Goal: Task Accomplishment & Management: Complete application form

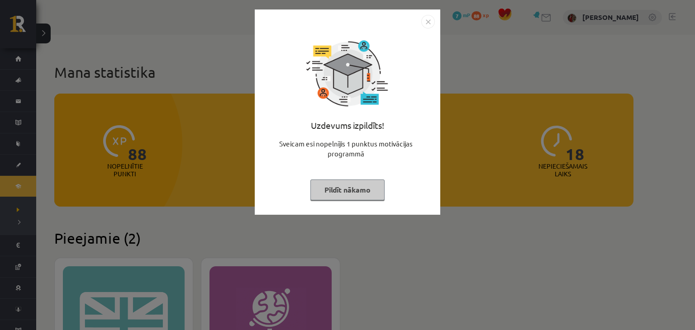
click at [338, 189] on button "Pildīt nākamo" at bounding box center [347, 190] width 74 height 21
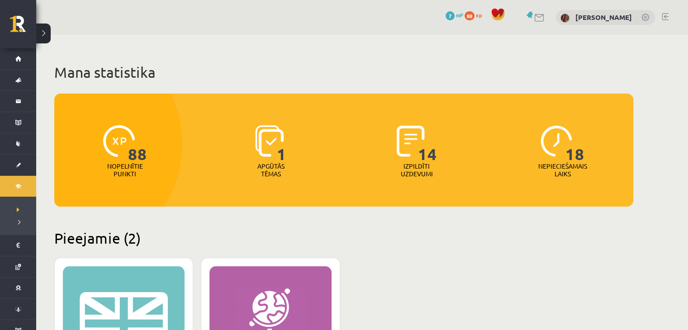
click at [502, 13] on span at bounding box center [498, 15] width 14 height 14
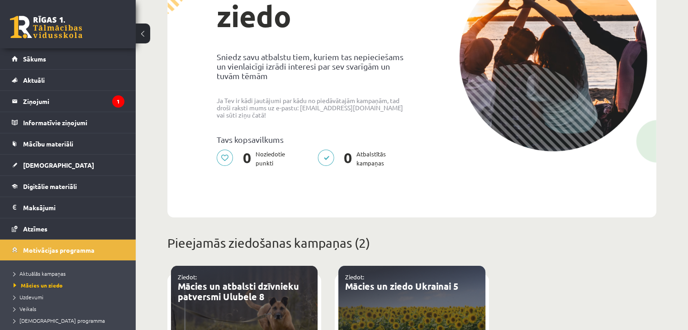
scroll to position [136, 0]
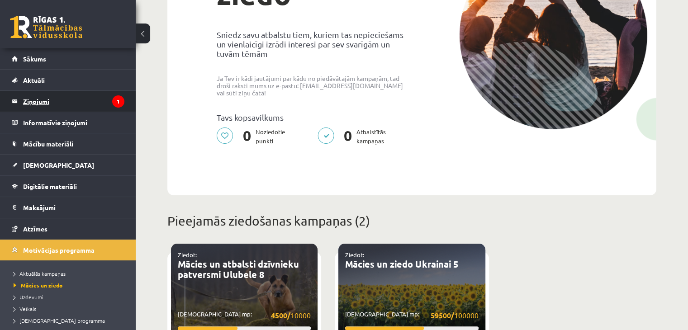
click at [45, 103] on legend "Ziņojumi 1" at bounding box center [73, 101] width 101 height 21
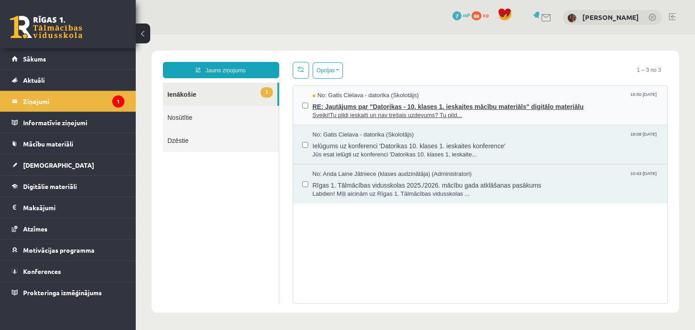
click at [326, 106] on span "RE: Jautājums par "Datorikas - 10. klases 1. ieskaites mācību materiāls" digitā…" at bounding box center [486, 105] width 346 height 11
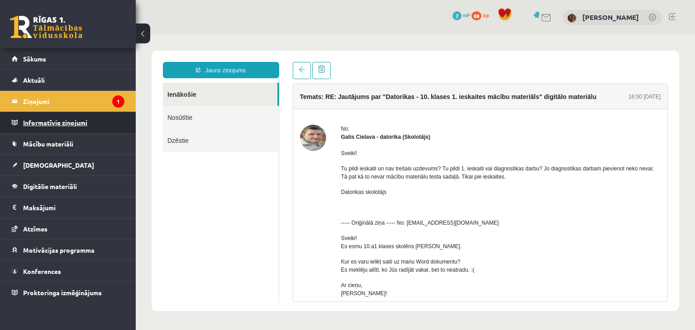
click at [81, 123] on legend "Informatīvie ziņojumi 0" at bounding box center [73, 122] width 101 height 21
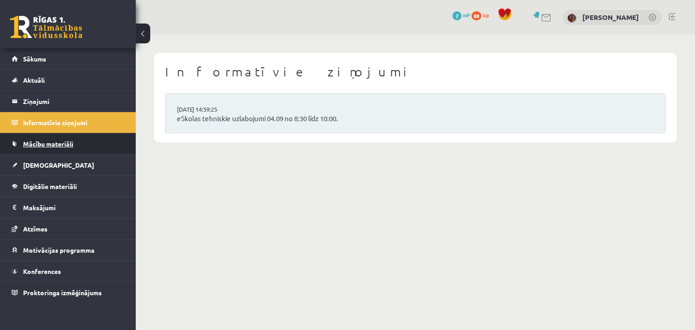
click at [71, 143] on span "Mācību materiāli" at bounding box center [48, 144] width 50 height 8
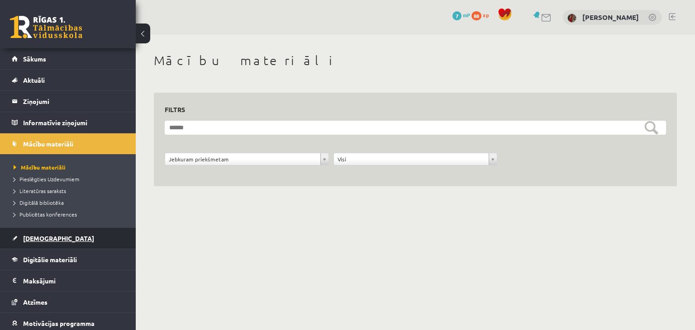
click at [45, 235] on span "[DEMOGRAPHIC_DATA]" at bounding box center [58, 238] width 71 height 8
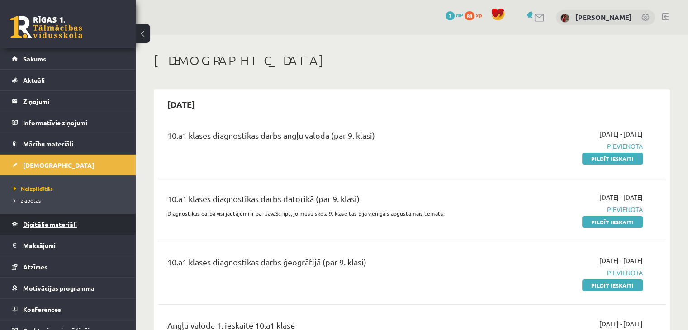
click at [67, 228] on link "Digitālie materiāli" at bounding box center [68, 224] width 113 height 21
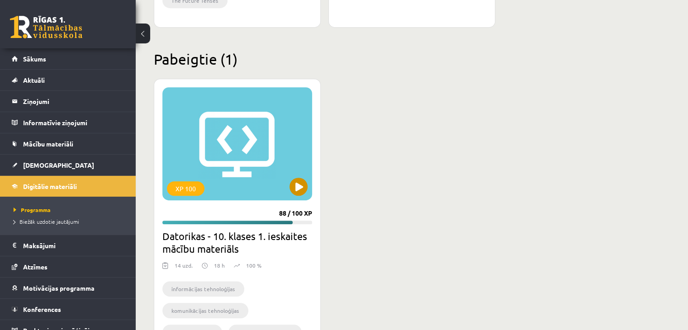
scroll to position [498, 0]
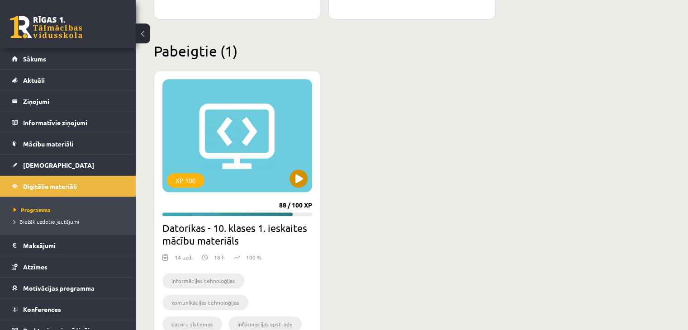
click at [285, 177] on div "XP 100" at bounding box center [237, 135] width 150 height 113
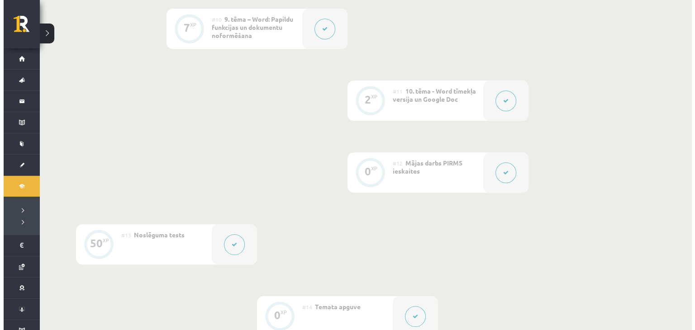
scroll to position [950, 0]
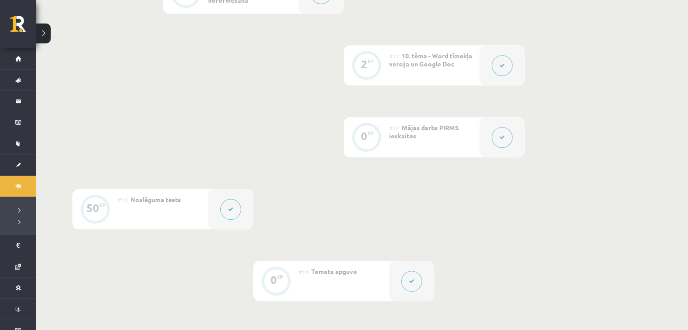
click at [500, 143] on button at bounding box center [502, 137] width 21 height 21
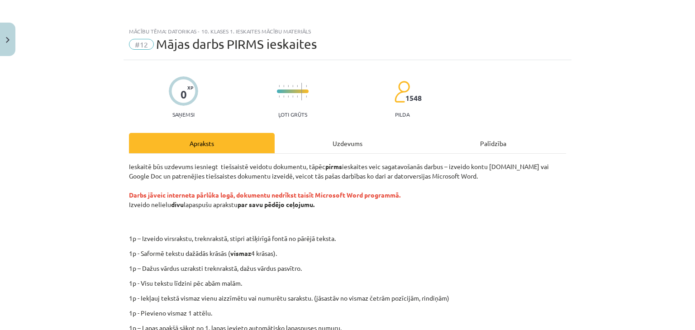
click at [320, 145] on div "Uzdevums" at bounding box center [348, 143] width 146 height 20
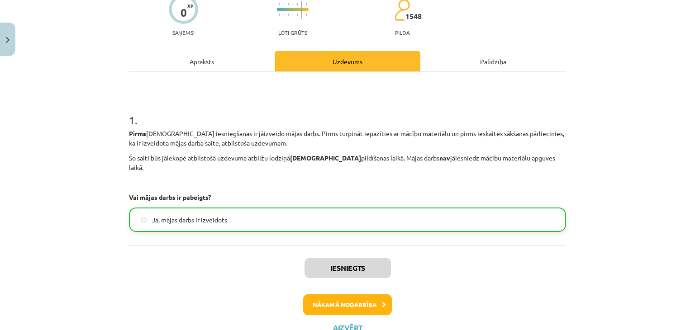
scroll to position [62, 0]
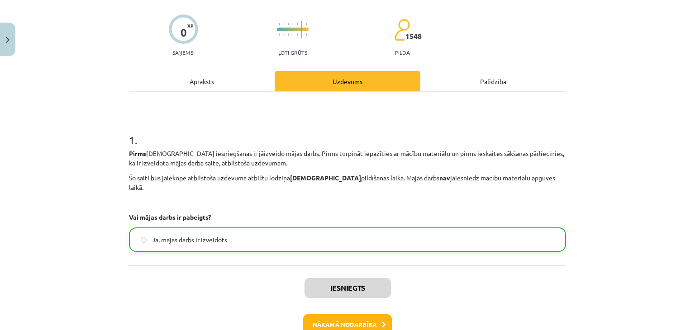
click at [225, 85] on div "Apraksts" at bounding box center [202, 81] width 146 height 20
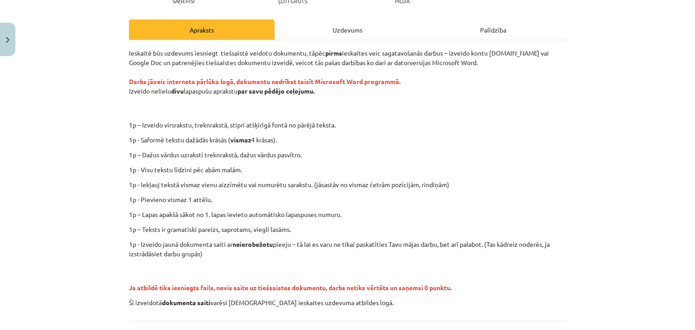
scroll to position [158, 0]
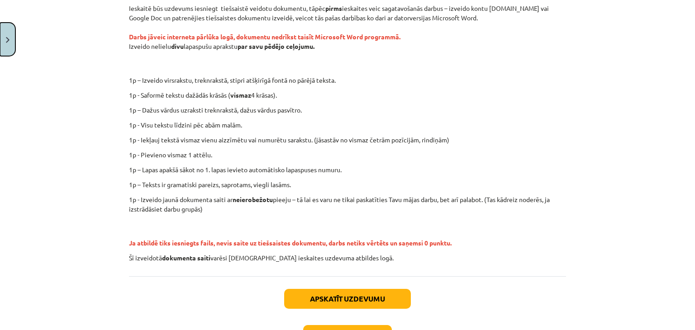
click at [9, 36] on button "Close" at bounding box center [7, 39] width 15 height 33
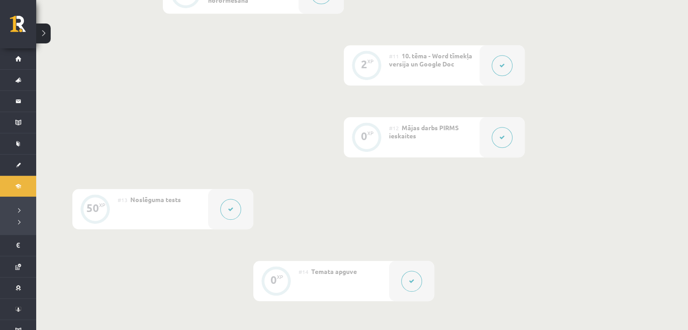
click at [238, 210] on button at bounding box center [230, 209] width 21 height 21
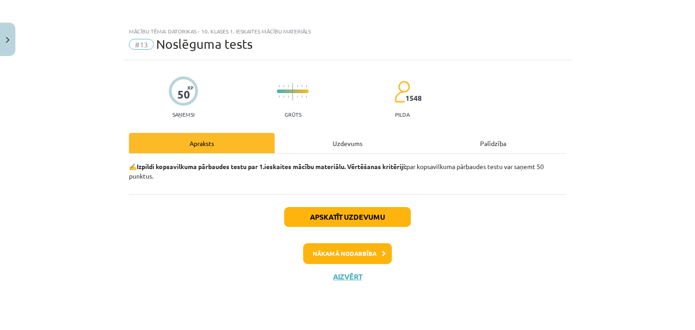
click at [316, 144] on div "Uzdevums" at bounding box center [348, 143] width 146 height 20
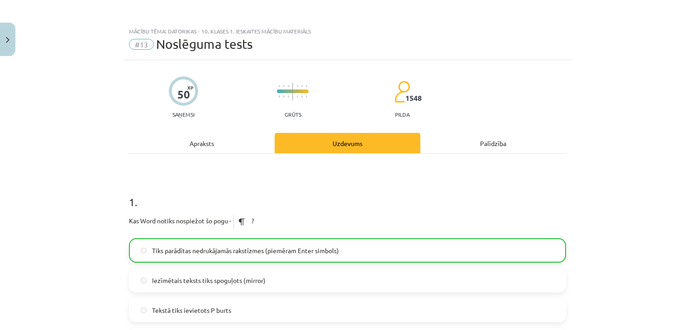
click at [266, 142] on div "Apraksts" at bounding box center [202, 143] width 146 height 20
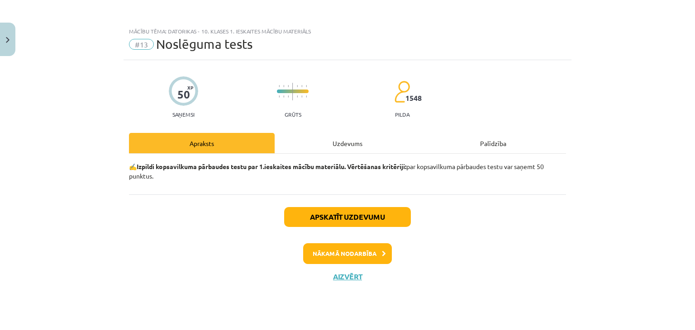
click at [391, 141] on div "Uzdevums" at bounding box center [348, 143] width 146 height 20
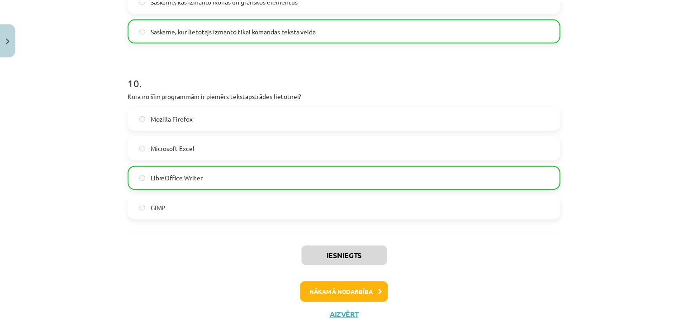
scroll to position [1726, 0]
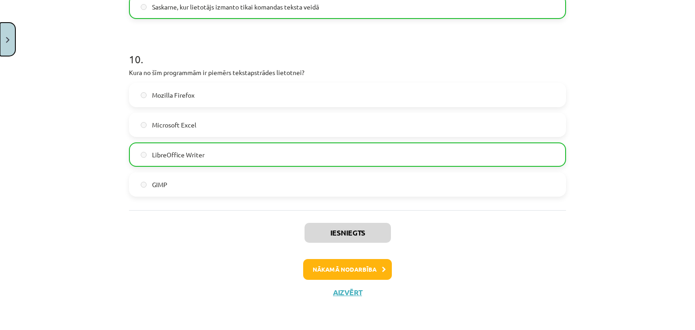
click at [11, 51] on button "Close" at bounding box center [7, 39] width 15 height 33
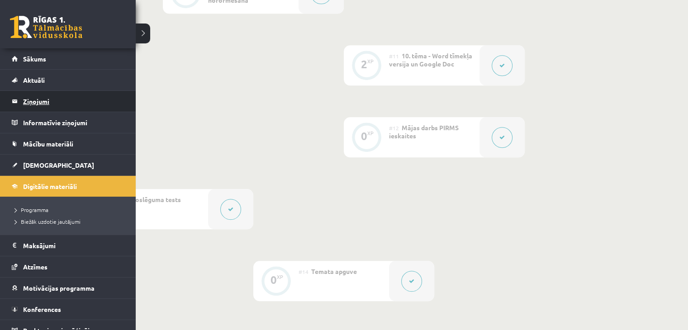
click at [34, 104] on legend "Ziņojumi 0" at bounding box center [73, 101] width 101 height 21
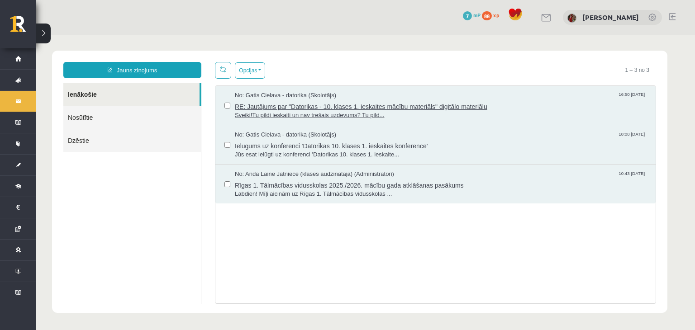
click at [279, 104] on span "RE: Jautājums par "Datorikas - 10. klases 1. ieskaites mācību materiāls" digitā…" at bounding box center [441, 105] width 412 height 11
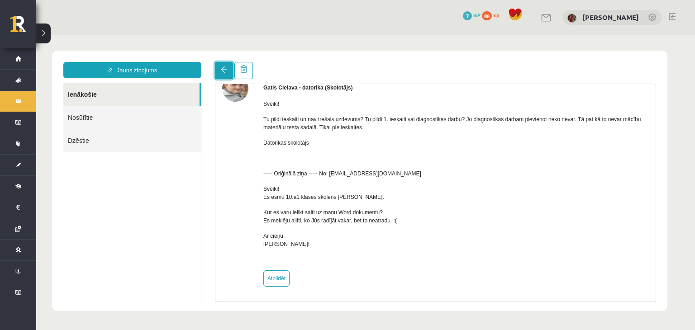
click at [230, 73] on link at bounding box center [224, 70] width 18 height 17
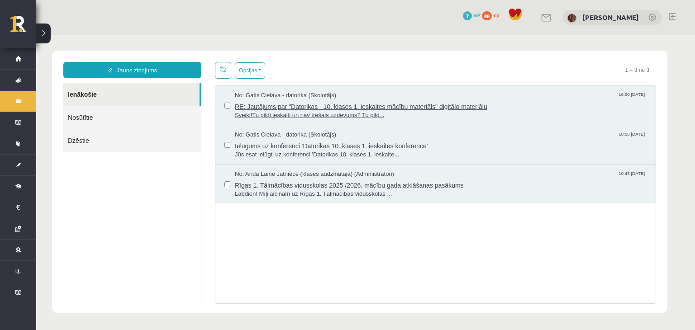
click at [240, 104] on span "RE: Jautājums par "Datorikas - 10. klases 1. ieskaites mācību materiāls" digitā…" at bounding box center [441, 105] width 412 height 11
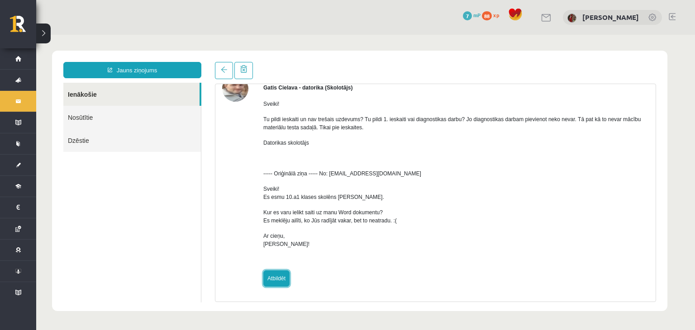
click at [280, 280] on link "Atbildēt" at bounding box center [276, 279] width 26 height 16
type input "**********"
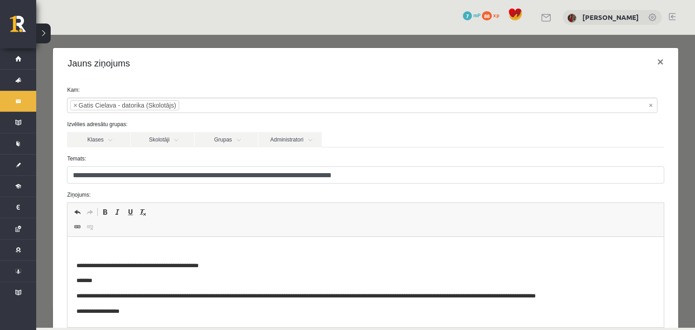
click at [227, 248] on p "Bagātinātā teksta redaktors, wiswyg-editor-47024779396160-1756999790-299" at bounding box center [365, 250] width 578 height 9
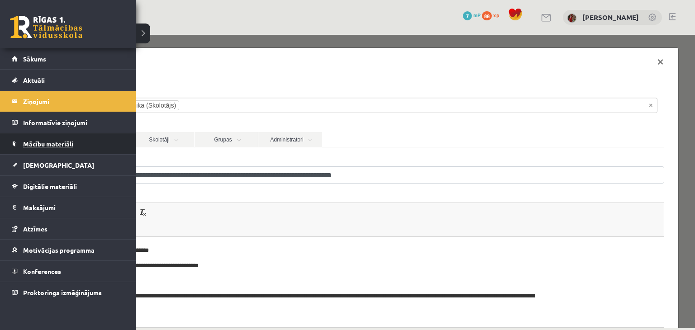
click at [68, 140] on span "Mācību materiāli" at bounding box center [48, 144] width 50 height 8
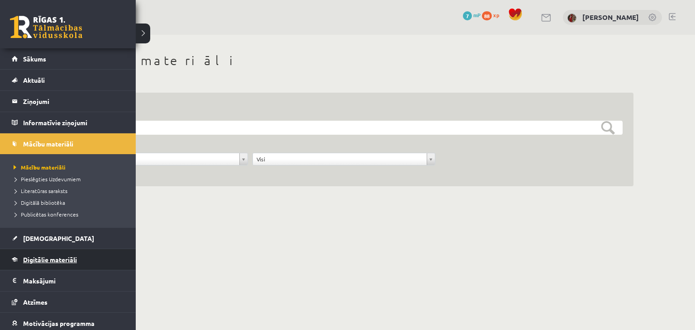
click at [41, 257] on span "Digitālie materiāli" at bounding box center [50, 260] width 54 height 8
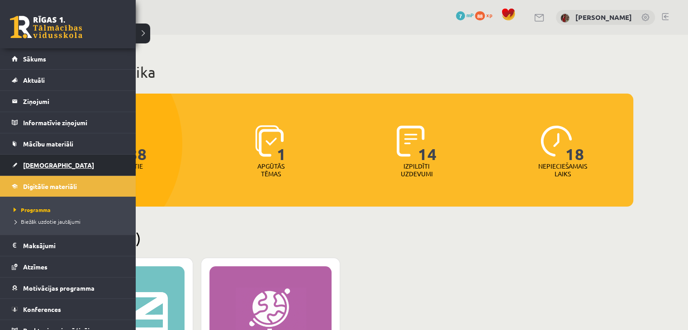
click at [42, 166] on span "[DEMOGRAPHIC_DATA]" at bounding box center [58, 165] width 71 height 8
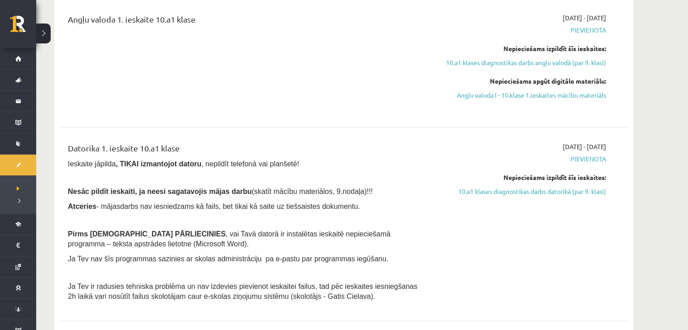
scroll to position [362, 0]
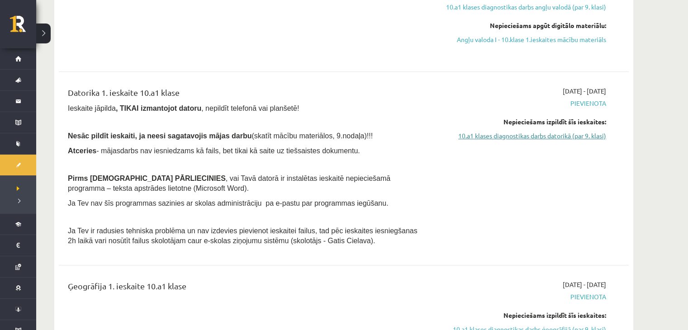
click at [539, 136] on link "10.a1 klases diagnostikas darbs datorikā (par 9. klasi)" at bounding box center [521, 135] width 171 height 9
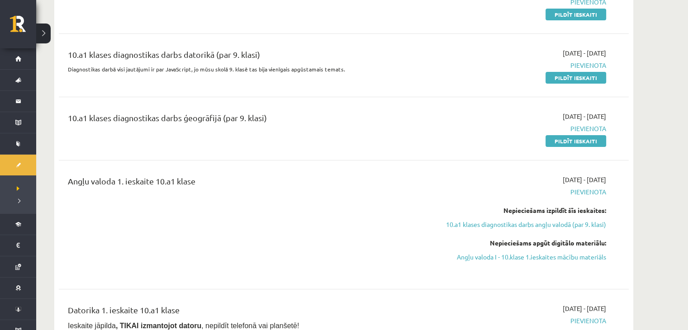
scroll to position [93, 0]
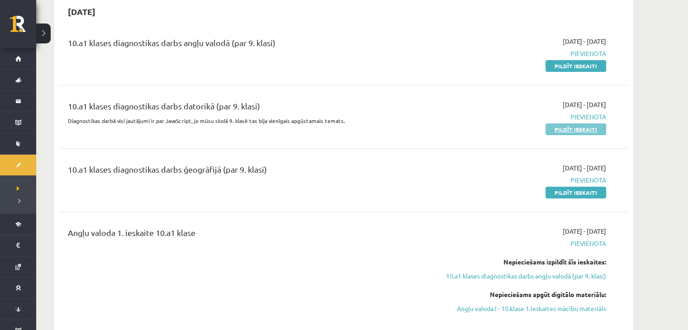
click at [588, 129] on link "Pildīt ieskaiti" at bounding box center [576, 129] width 61 height 12
click at [396, 50] on div "10.a1 klases diagnostikas darbs angļu valodā (par 9. klasi)" at bounding box center [245, 45] width 354 height 17
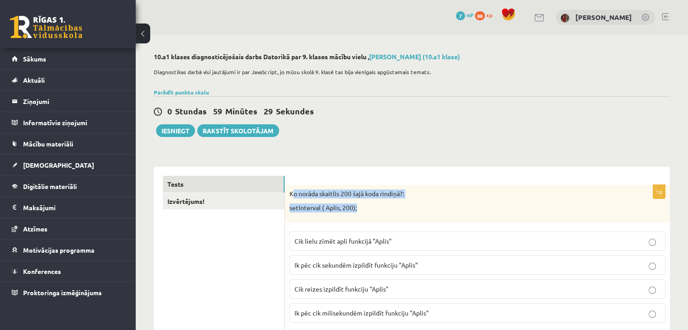
drag, startPoint x: 291, startPoint y: 193, endPoint x: 369, endPoint y: 192, distance: 77.8
click at [417, 206] on div "Ko norāda skaitlis 200 šajā koda rindiņā?: setInterval ( Aplis, 200);" at bounding box center [477, 204] width 385 height 38
click at [287, 189] on div "Ko norāda skaitlis 200 šajā koda rindiņā?: setInterval ( Aplis, 200);" at bounding box center [477, 204] width 385 height 38
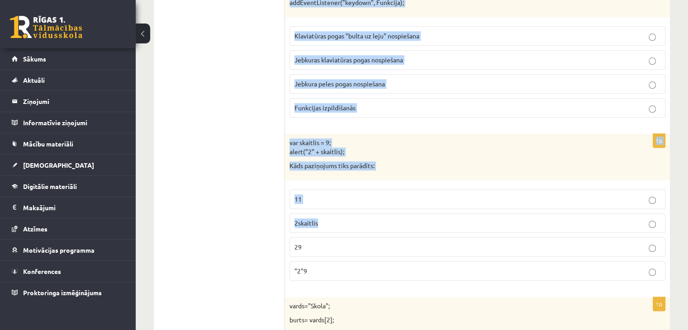
scroll to position [4565, 0]
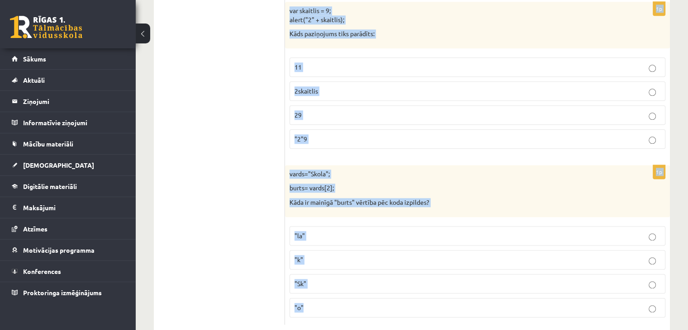
drag, startPoint x: 290, startPoint y: 194, endPoint x: 373, endPoint y: 287, distance: 125.3
copy form "Ko norāda skaitlis 200 šajā koda rindiņā?: setInterval ( Aplis, 200); Cik lielu…"
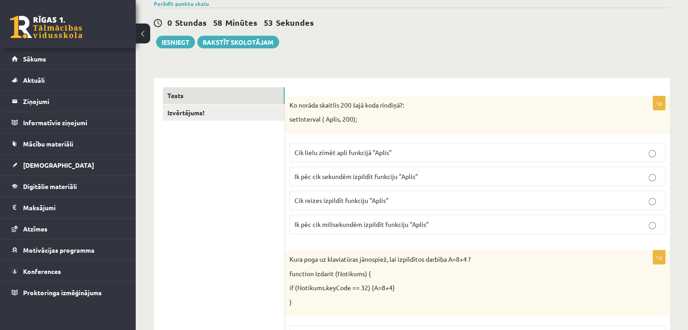
scroll to position [90, 0]
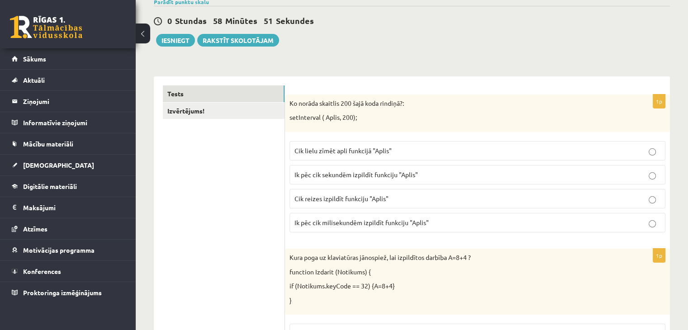
click at [421, 226] on p "Ik pēc cik milisekundēm izpildīt funkciju "Aplis"" at bounding box center [477, 222] width 366 height 9
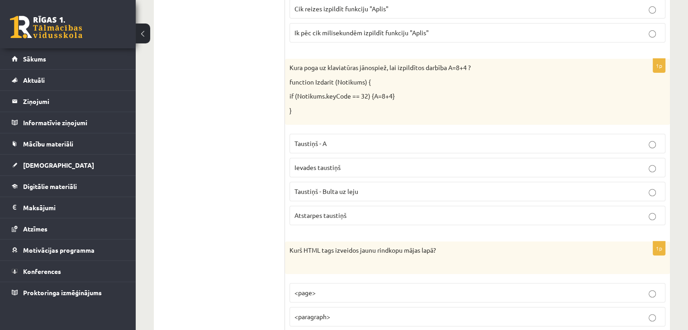
scroll to position [317, 0]
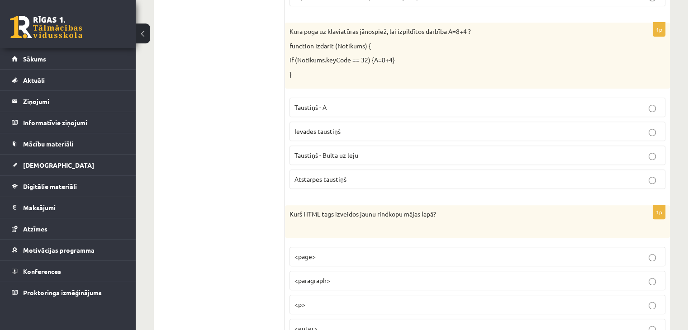
click at [317, 179] on span "Atstarpes taustiņš" at bounding box center [320, 179] width 52 height 8
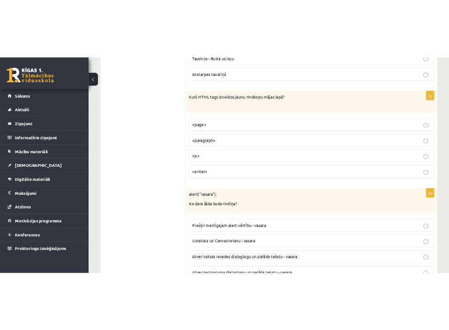
scroll to position [452, 0]
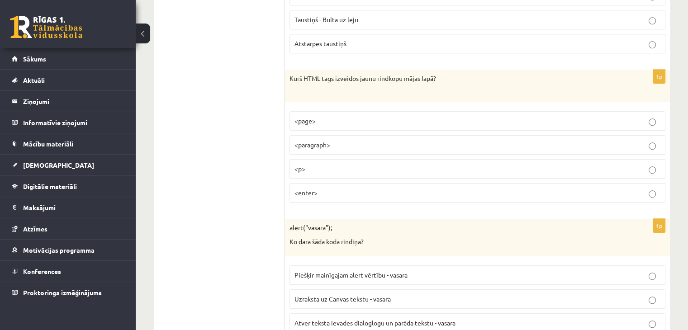
click at [308, 164] on p "<p>" at bounding box center [477, 168] width 366 height 9
click at [326, 171] on p "<p>" at bounding box center [477, 168] width 366 height 9
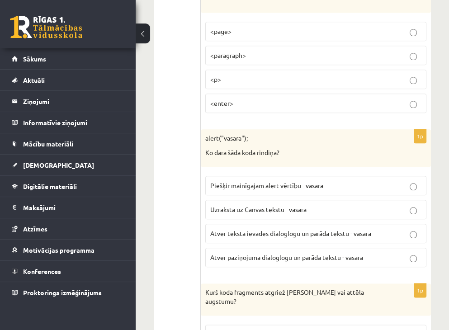
scroll to position [588, 0]
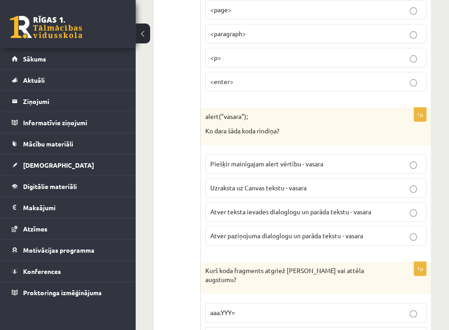
click at [267, 208] on span "Atver teksta ievades dialoglogu un parāda tekstu - vasara" at bounding box center [290, 212] width 161 height 8
click at [266, 231] on p "Atver paziņojuma dialoglogu un parāda tekstu - vasara" at bounding box center [315, 235] width 211 height 9
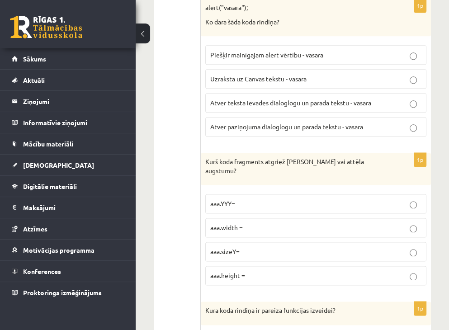
scroll to position [724, 0]
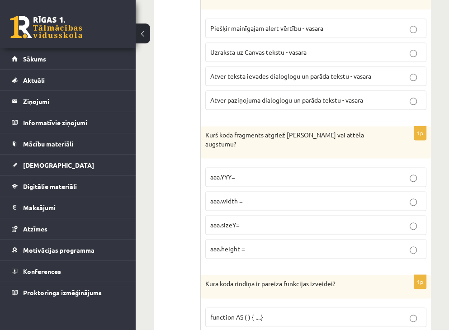
click at [267, 244] on p "aaa.height =" at bounding box center [315, 248] width 211 height 9
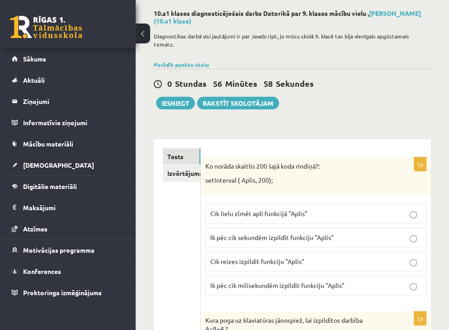
scroll to position [90, 0]
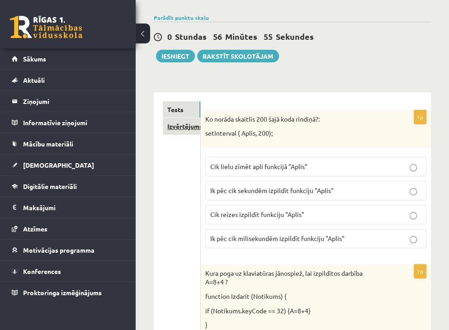
click at [179, 122] on link "Izvērtējums!" at bounding box center [182, 126] width 38 height 17
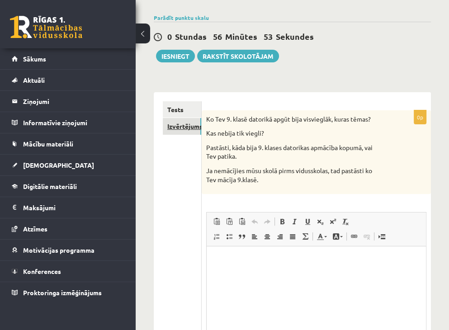
scroll to position [0, 0]
click at [182, 108] on link "Tests" at bounding box center [182, 109] width 38 height 17
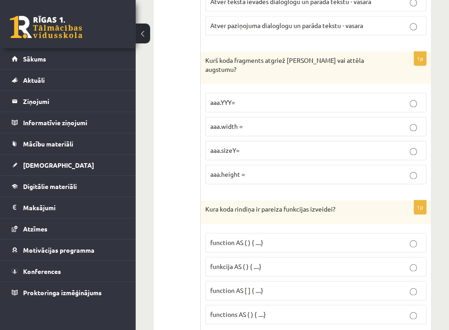
scroll to position [814, 0]
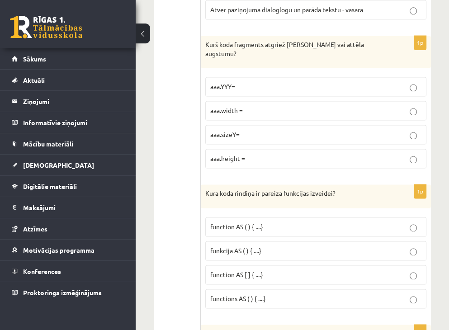
click at [282, 246] on p "funkcija AS ( ) { ....}" at bounding box center [315, 250] width 211 height 9
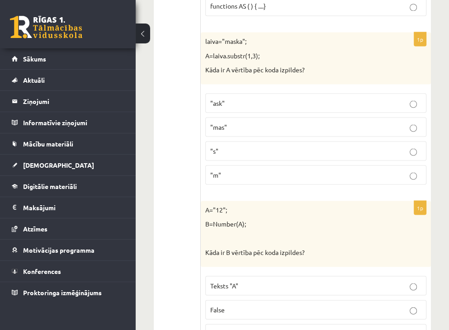
scroll to position [1086, 0]
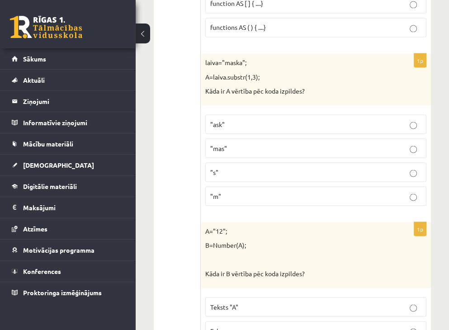
click at [266, 119] on p ""ask"" at bounding box center [315, 123] width 211 height 9
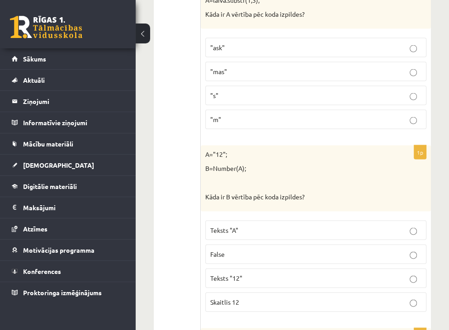
scroll to position [1176, 0]
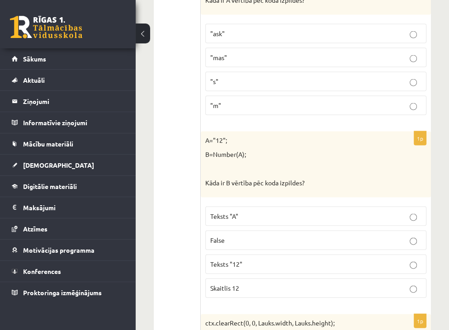
click at [286, 284] on p "Skaitlis 12" at bounding box center [315, 288] width 211 height 9
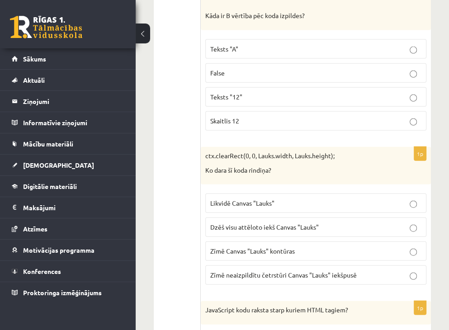
scroll to position [1357, 0]
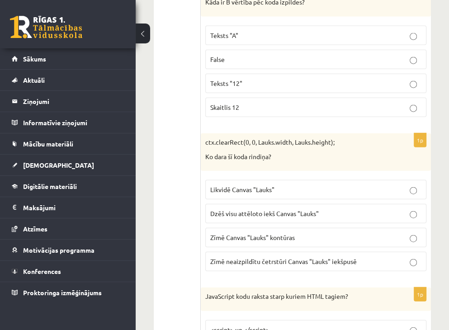
click at [264, 209] on span "Dzēš visu attēloto iekš Canvas "Lauks"" at bounding box center [264, 213] width 109 height 8
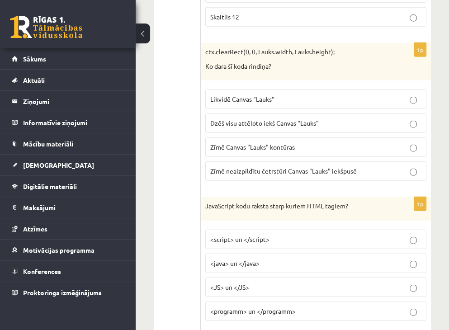
scroll to position [1493, 0]
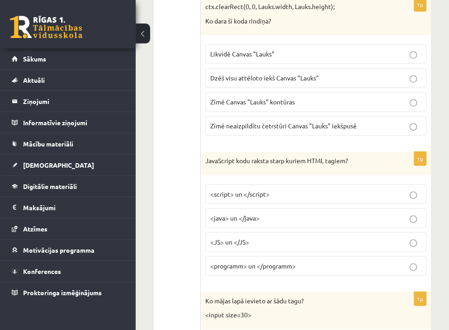
click at [370, 190] on p "<script> un </script>" at bounding box center [315, 194] width 211 height 9
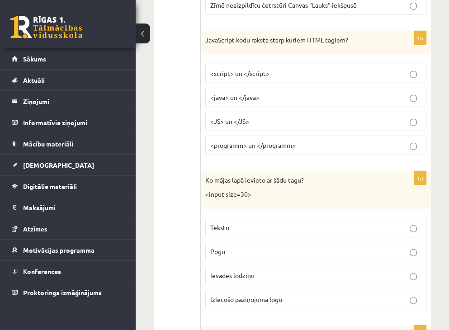
scroll to position [1629, 0]
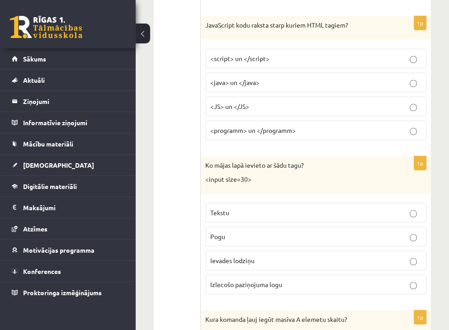
click at [282, 256] on p "Ievades lodziņu" at bounding box center [315, 260] width 211 height 9
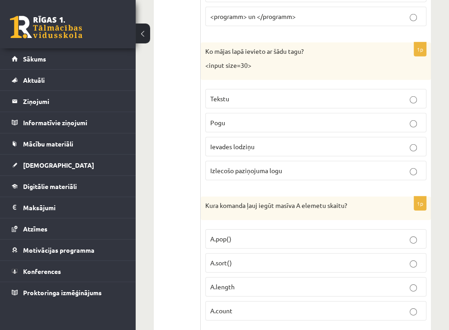
scroll to position [1764, 0]
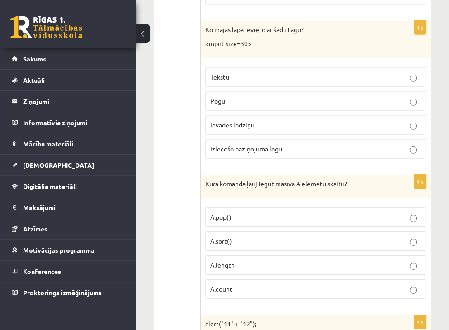
click at [292, 261] on p "A.length" at bounding box center [315, 265] width 211 height 9
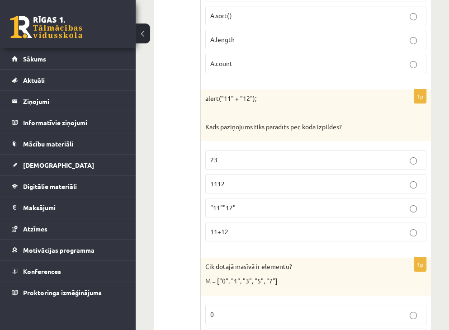
scroll to position [1990, 0]
click at [226, 179] on p "1112" at bounding box center [315, 183] width 211 height 9
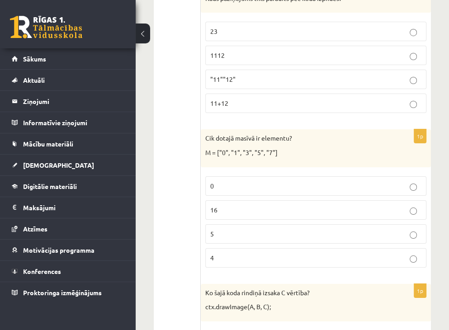
scroll to position [2126, 0]
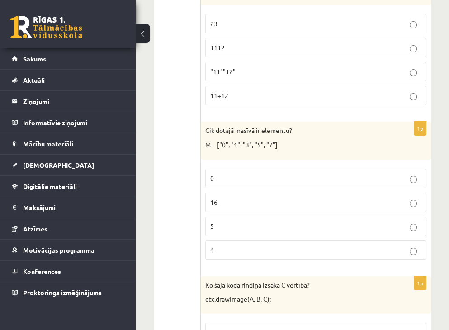
click at [300, 222] on p "5" at bounding box center [315, 226] width 211 height 9
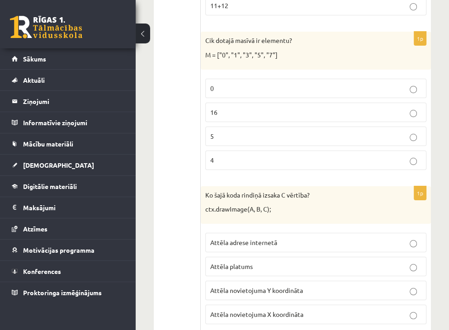
scroll to position [2217, 0]
click at [303, 228] on fieldset "Attēla adrese internetā Attēla platums Attēla novietojuma Y koordināta Attēla n…" at bounding box center [315, 277] width 221 height 99
click at [302, 261] on p "Attēla platums" at bounding box center [315, 265] width 211 height 9
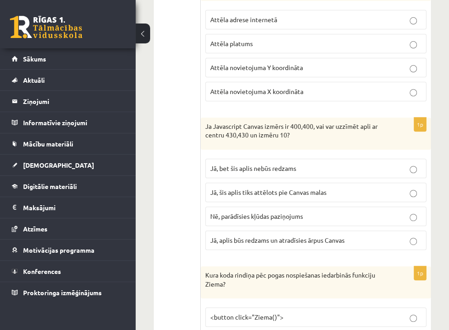
scroll to position [2443, 0]
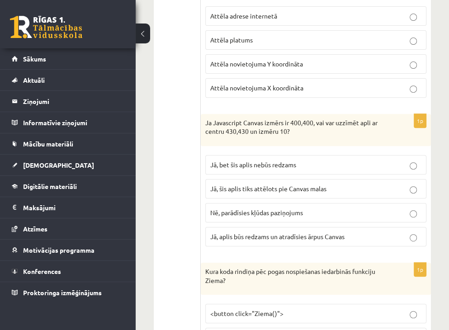
click at [288, 161] on span "Jā, bet šis aplis nebūs redzams" at bounding box center [253, 165] width 86 height 8
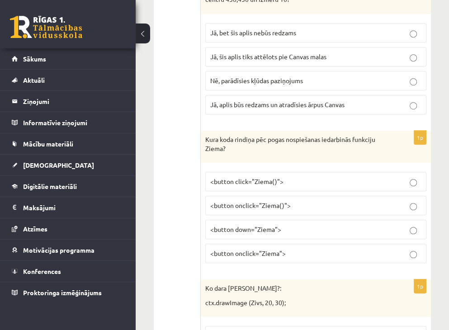
scroll to position [2579, 0]
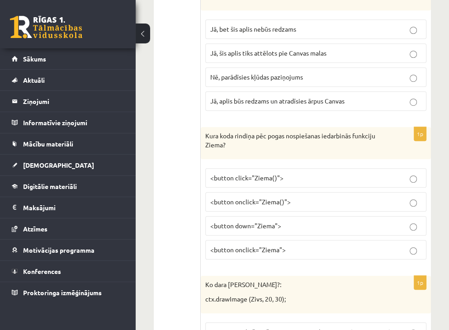
click at [288, 245] on p "<button onclick="Ziema">" at bounding box center [315, 249] width 211 height 9
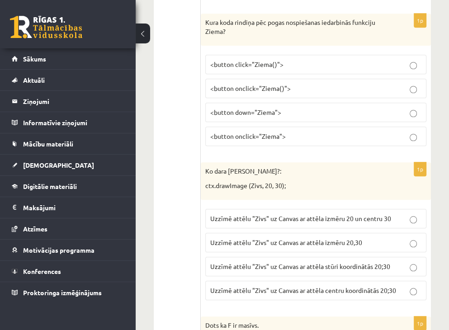
scroll to position [2714, 0]
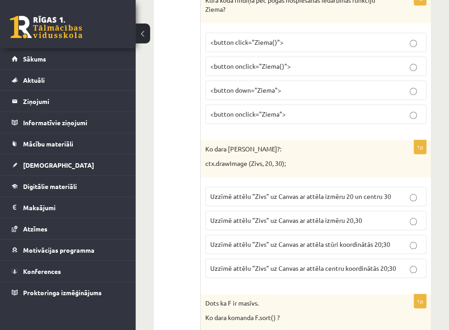
click at [290, 192] on span "Uzzīmē attēlu "Zivs" uz Canvas ar attēla izmēru 20 un centru 30" at bounding box center [300, 196] width 181 height 8
click at [372, 264] on span "Uzzīmē attēlu "Zivs" uz Canvas ar attēla centru koordinātās 20;30" at bounding box center [303, 268] width 186 height 8
click at [380, 240] on span "Uzzīmē attēlu "Zivs" uz Canvas ar attēla stūri koordinātās 20;30" at bounding box center [300, 244] width 180 height 8
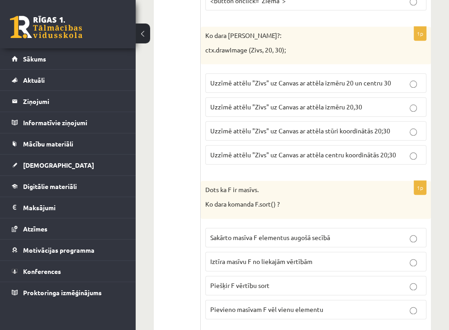
scroll to position [2850, 0]
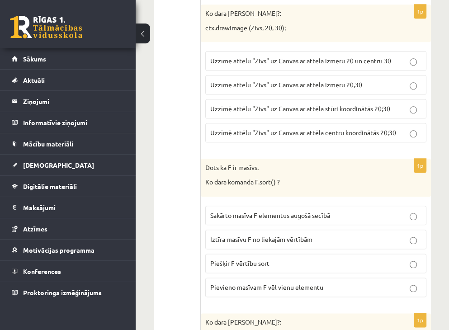
click at [337, 206] on label "Sakārto masīva F elementus augošā secībā" at bounding box center [315, 215] width 221 height 19
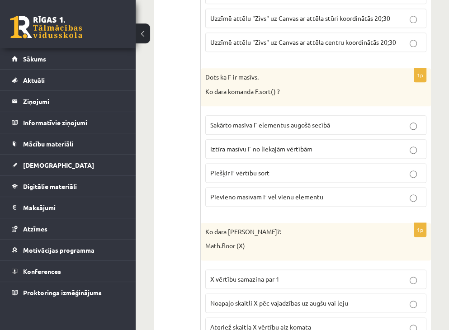
scroll to position [3076, 0]
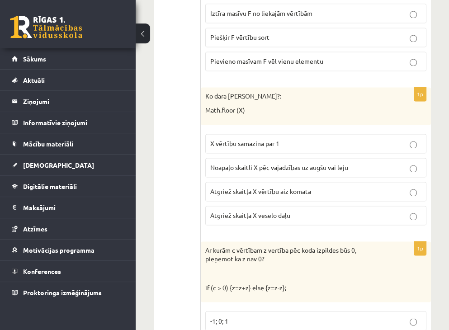
click at [330, 187] on p "Atgriež skaitļa X vērtību aiz komata" at bounding box center [315, 191] width 211 height 9
click at [326, 211] on p "Atgriež skaitļa X veselo daļu" at bounding box center [315, 215] width 211 height 9
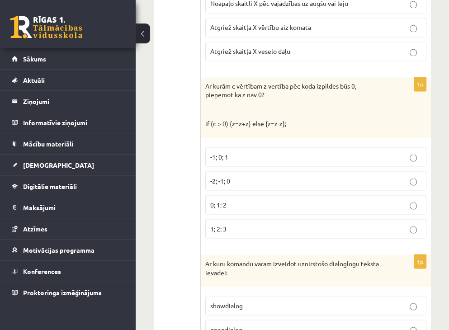
scroll to position [3257, 0]
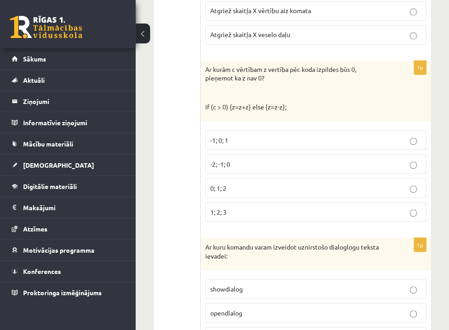
click at [338, 135] on p "-1; 0; 1" at bounding box center [315, 139] width 211 height 9
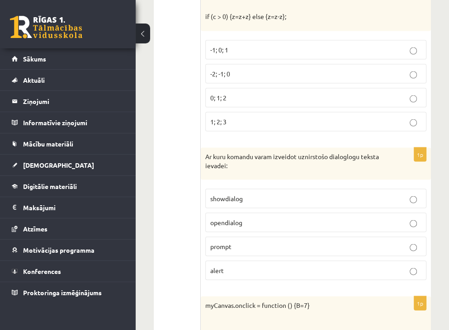
scroll to position [3393, 0]
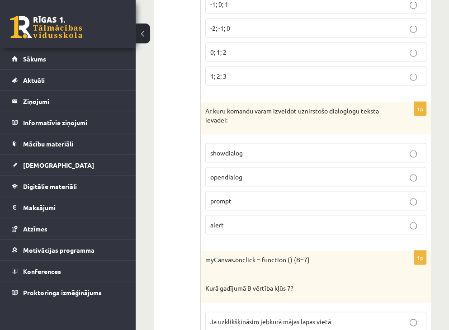
click at [318, 191] on label "prompt" at bounding box center [315, 200] width 221 height 19
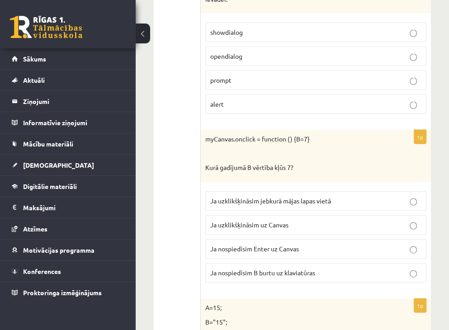
scroll to position [3529, 0]
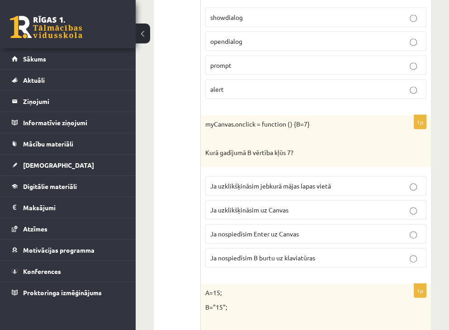
click at [326, 205] on p "Ja uzklikšķināsim uz Canvas" at bounding box center [315, 209] width 211 height 9
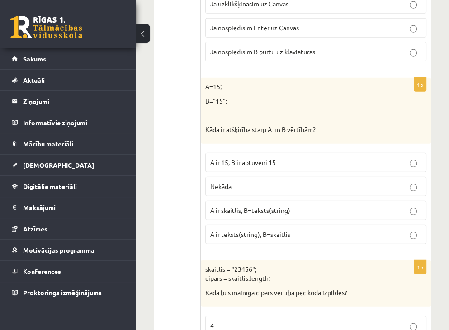
scroll to position [3755, 0]
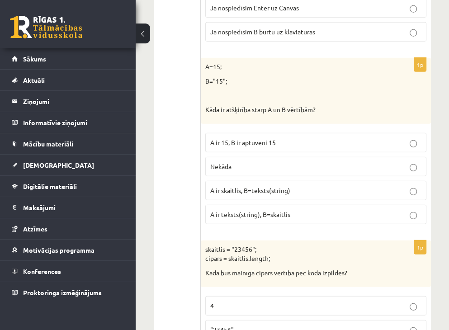
click at [324, 186] on p "A ir skaitlis, B=teksts(string)" at bounding box center [315, 190] width 211 height 9
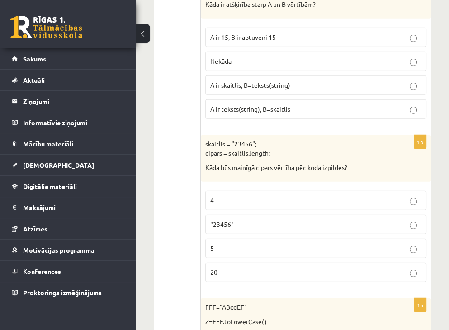
scroll to position [3890, 0]
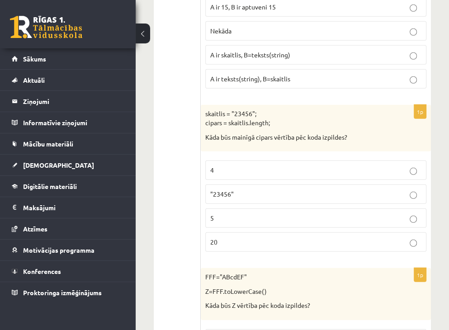
click at [361, 195] on fieldset "4 "23456" 5 20" at bounding box center [315, 205] width 221 height 99
click at [368, 209] on label "5" at bounding box center [315, 218] width 221 height 19
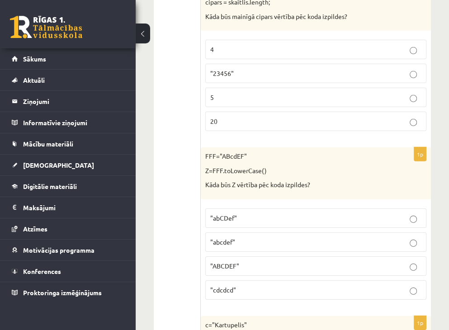
scroll to position [4026, 0]
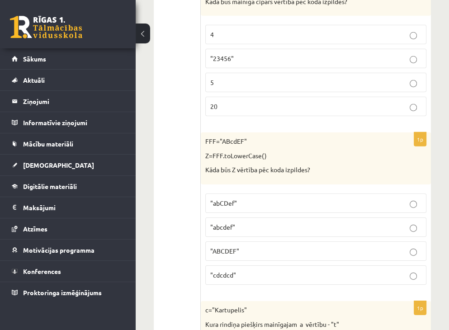
click at [348, 223] on p ""abcdef"" at bounding box center [315, 227] width 211 height 9
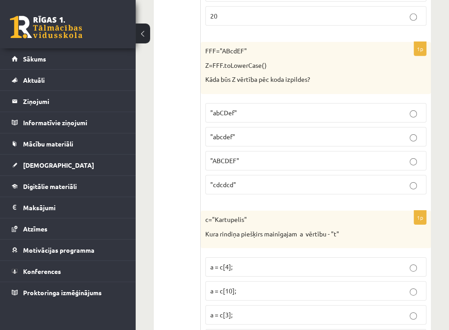
scroll to position [4162, 0]
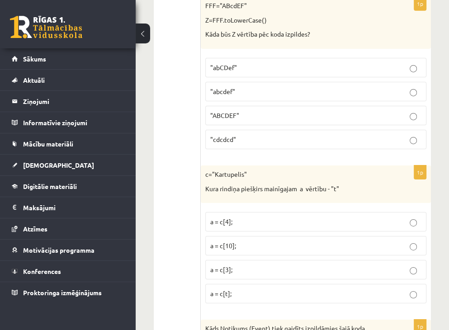
click at [255, 260] on label "a = c[3];" at bounding box center [315, 269] width 221 height 19
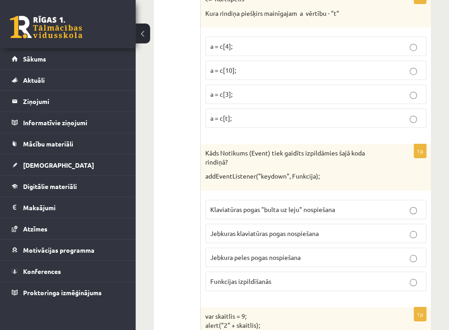
scroll to position [4343, 0]
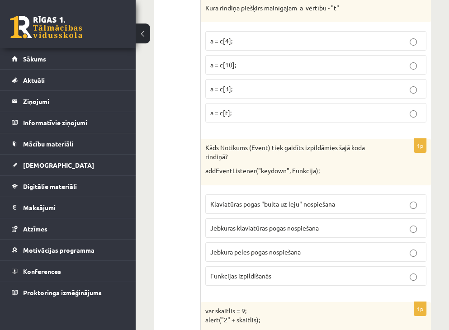
click at [363, 223] on p "Jebkuras klaviatūras pogas nospiešana" at bounding box center [315, 227] width 211 height 9
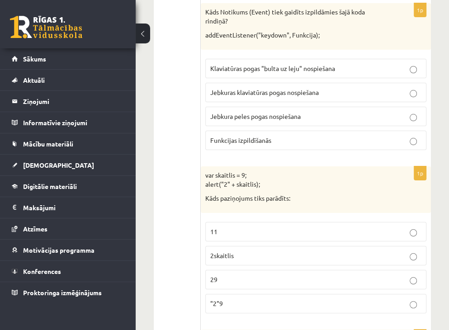
scroll to position [4524, 0]
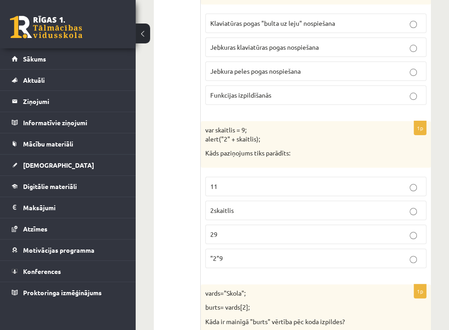
click at [337, 206] on p "2skaitlis" at bounding box center [315, 210] width 211 height 9
click at [335, 177] on label "11" at bounding box center [315, 186] width 221 height 19
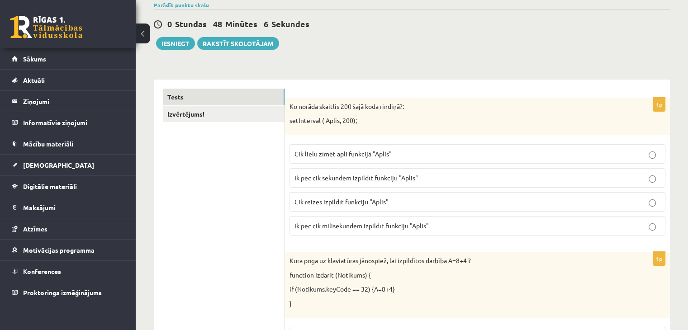
scroll to position [0, 0]
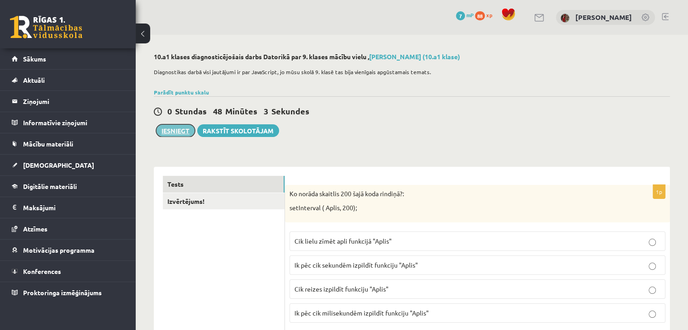
click at [181, 131] on button "Iesniegt" at bounding box center [175, 130] width 39 height 13
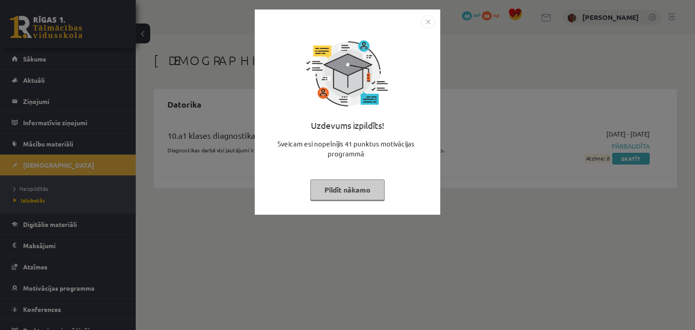
click at [367, 191] on button "Pildīt nākamo" at bounding box center [347, 190] width 74 height 21
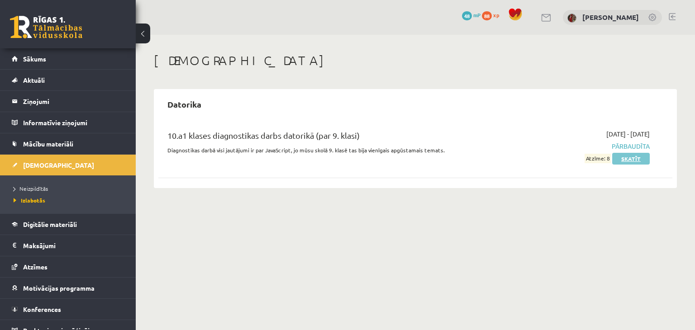
click at [637, 160] on link "Skatīt" at bounding box center [631, 159] width 38 height 12
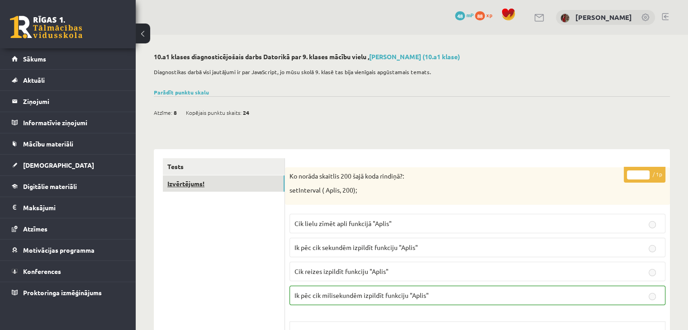
click at [209, 188] on link "Izvērtējums!" at bounding box center [224, 184] width 122 height 17
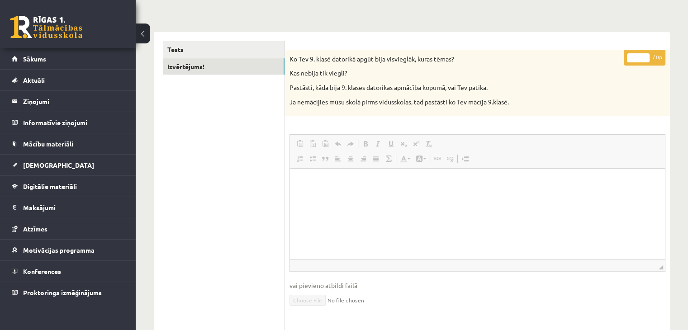
scroll to position [105, 0]
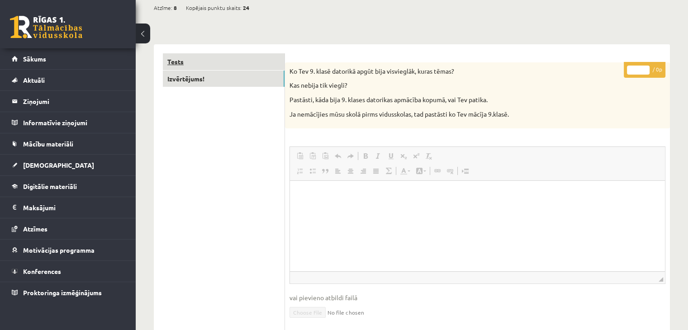
click at [209, 67] on link "Tests" at bounding box center [224, 61] width 122 height 17
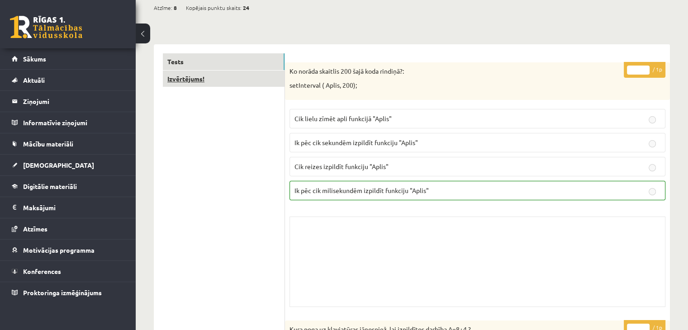
click at [212, 80] on link "Izvērtējums!" at bounding box center [224, 79] width 122 height 17
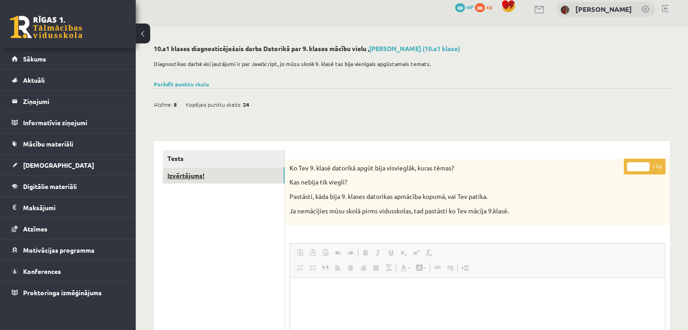
scroll to position [0, 0]
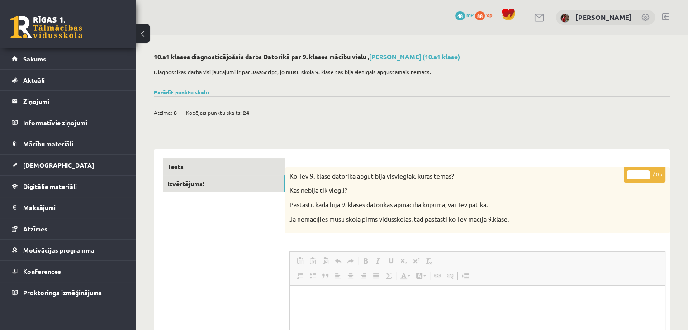
click at [210, 161] on link "Tests" at bounding box center [224, 166] width 122 height 17
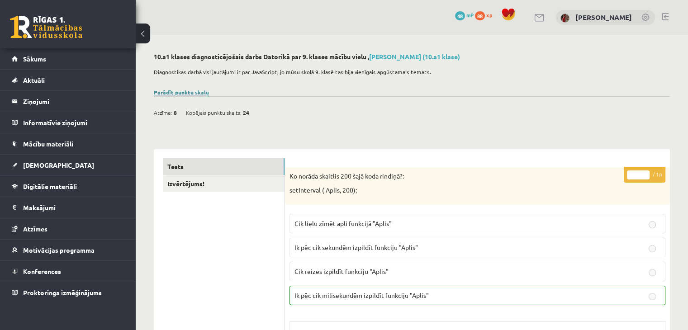
click at [186, 93] on link "Parādīt punktu skalu" at bounding box center [181, 92] width 55 height 7
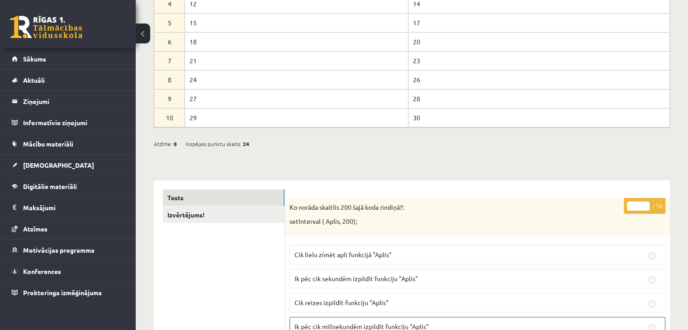
scroll to position [181, 0]
click at [237, 218] on link "Izvērtējums!" at bounding box center [224, 214] width 122 height 17
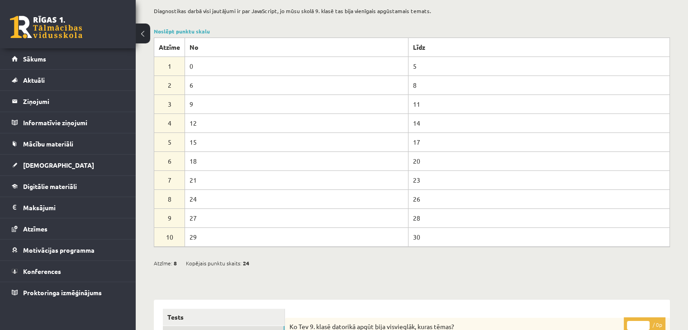
scroll to position [45, 0]
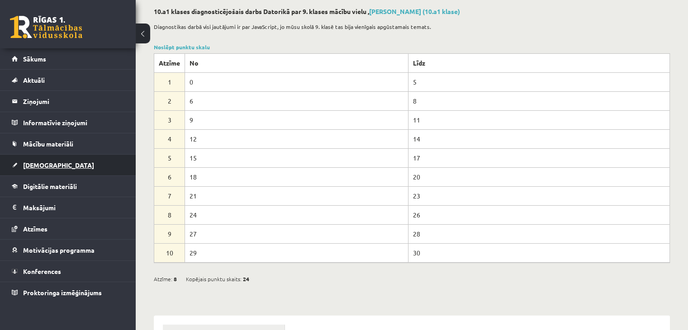
click at [62, 166] on link "[DEMOGRAPHIC_DATA]" at bounding box center [68, 165] width 113 height 21
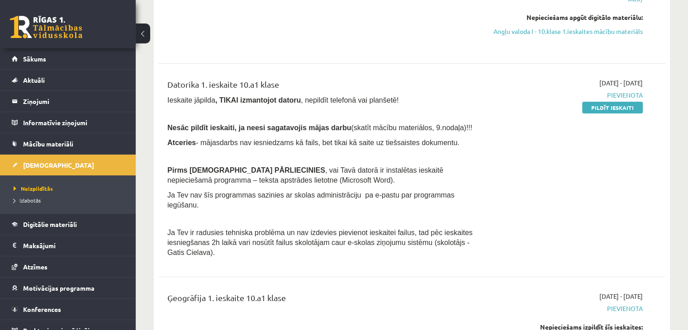
scroll to position [317, 0]
click at [630, 113] on link "Pildīt ieskaiti" at bounding box center [612, 107] width 61 height 12
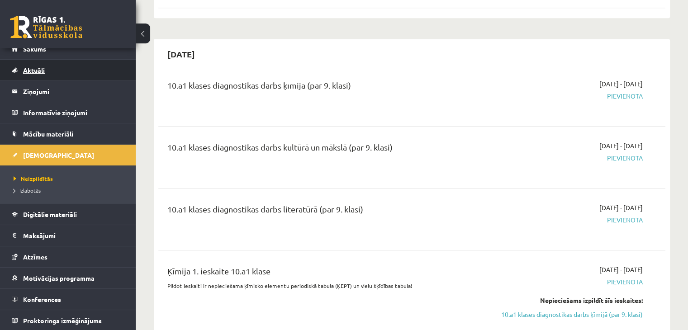
scroll to position [0, 0]
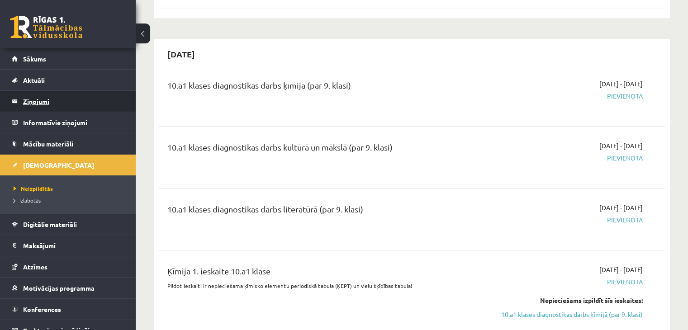
click at [49, 104] on legend "Ziņojumi 0" at bounding box center [73, 101] width 101 height 21
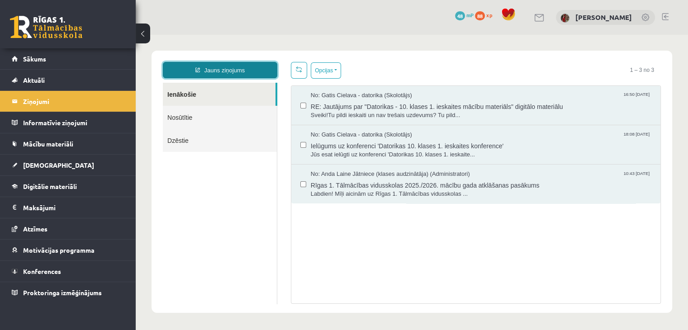
click at [194, 75] on link "Jauns ziņojums" at bounding box center [220, 70] width 114 height 16
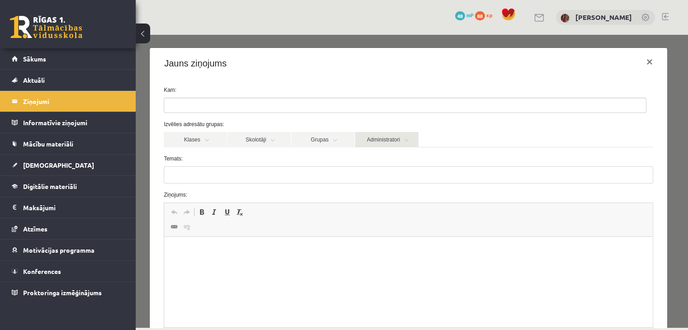
click at [368, 140] on link "Administratori" at bounding box center [386, 139] width 63 height 15
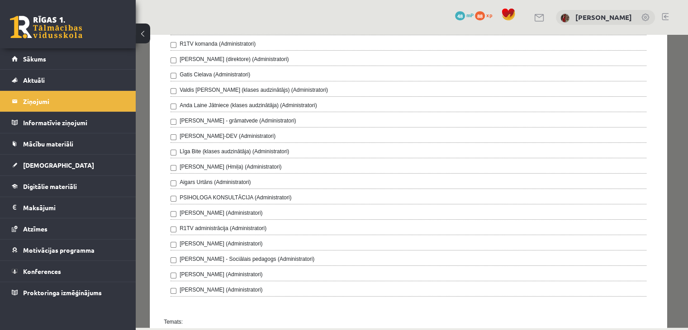
scroll to position [90, 0]
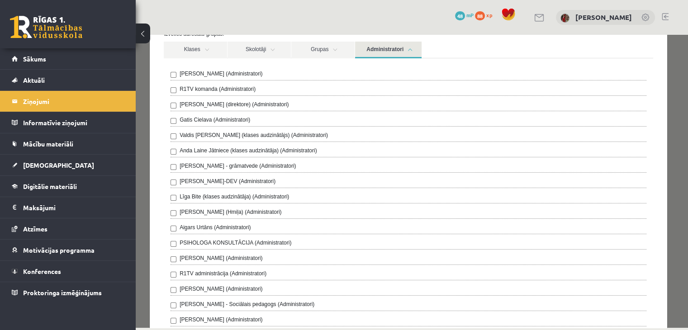
click at [188, 90] on label "R1TV komanda (Administratori)" at bounding box center [218, 89] width 76 height 8
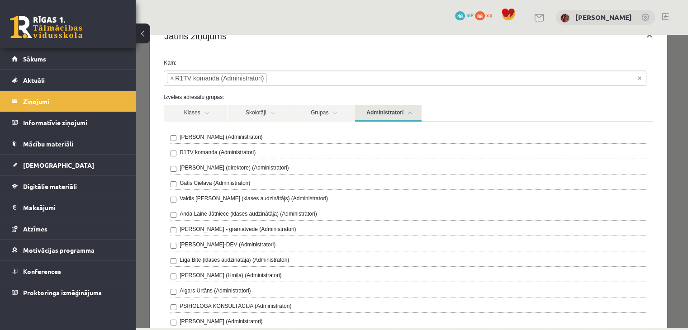
scroll to position [0, 0]
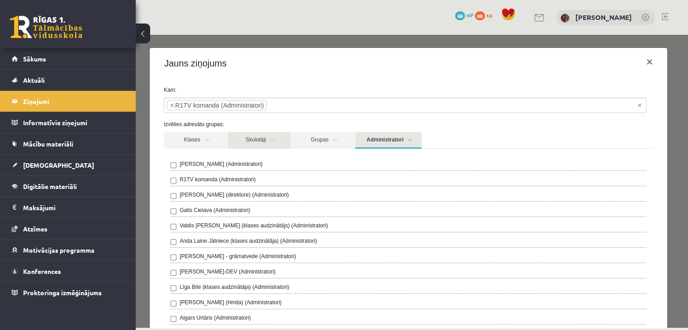
click at [288, 145] on link "Skolotāji" at bounding box center [259, 140] width 63 height 17
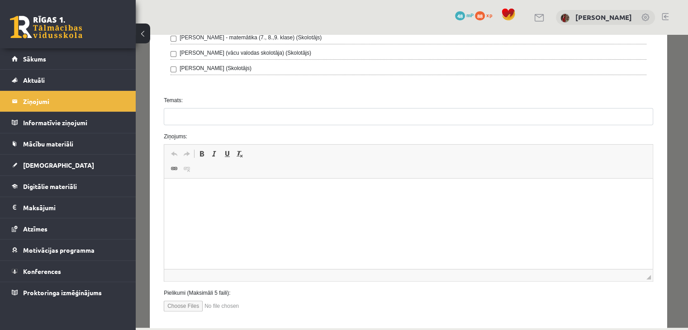
scroll to position [357, 0]
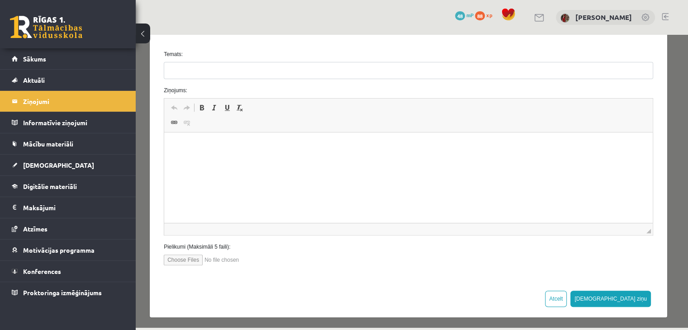
click at [294, 155] on html at bounding box center [408, 147] width 489 height 28
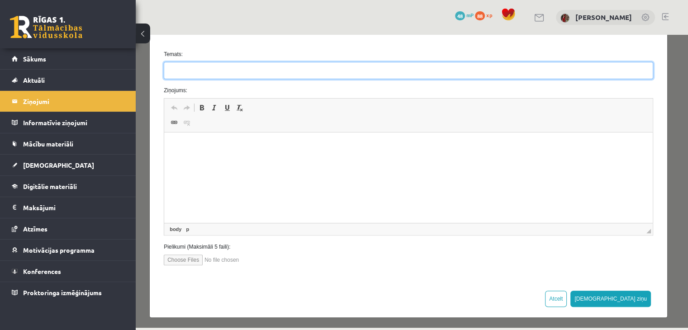
click at [379, 71] on input "Temats:" at bounding box center [408, 70] width 489 height 17
click at [201, 71] on input "**********" at bounding box center [408, 70] width 489 height 17
click at [211, 73] on input "**********" at bounding box center [408, 70] width 489 height 17
click at [189, 69] on input "**********" at bounding box center [408, 70] width 489 height 17
type input "**********"
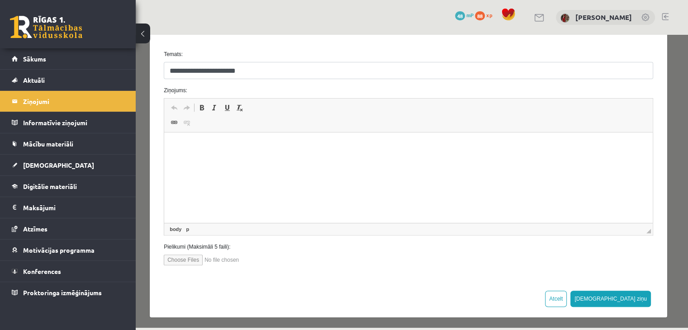
click at [236, 139] on html at bounding box center [408, 147] width 489 height 28
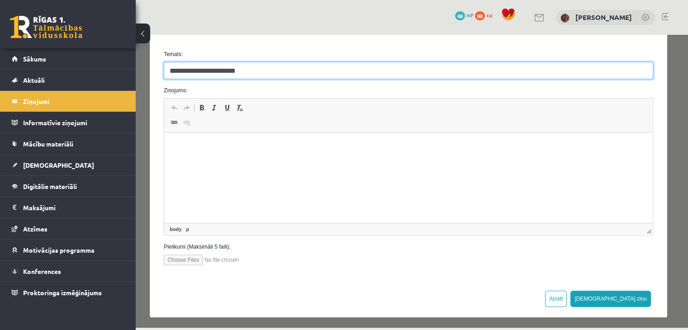
click at [208, 68] on input "**********" at bounding box center [408, 70] width 489 height 17
click at [200, 72] on input "**********" at bounding box center [408, 70] width 489 height 17
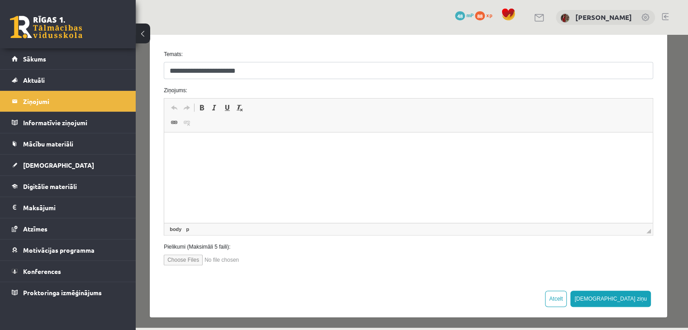
click at [204, 160] on html at bounding box center [408, 147] width 489 height 28
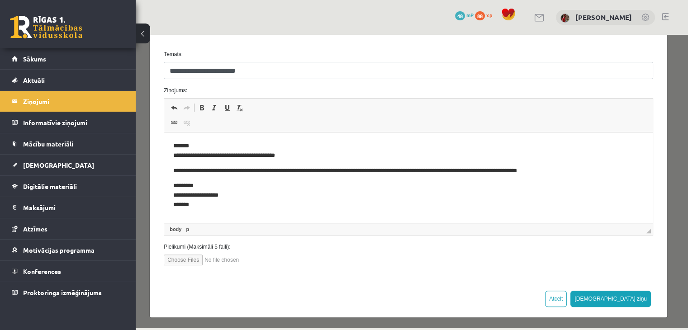
click at [215, 210] on html "**********" at bounding box center [408, 176] width 489 height 86
click at [182, 200] on html "**********" at bounding box center [408, 171] width 489 height 77
click at [595, 176] on body "**********" at bounding box center [408, 171] width 470 height 59
drag, startPoint x: 595, startPoint y: 167, endPoint x: 586, endPoint y: 174, distance: 11.6
click at [594, 169] on p "**********" at bounding box center [405, 170] width 464 height 9
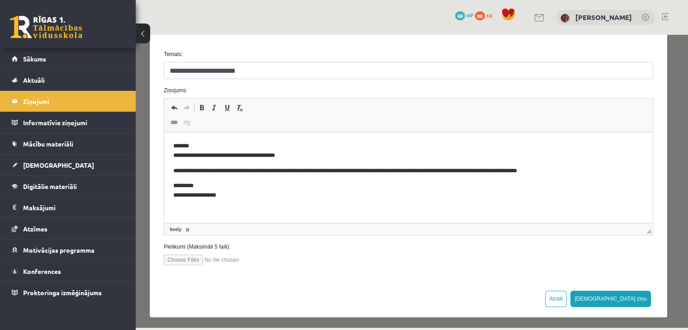
click at [258, 201] on html "**********" at bounding box center [408, 171] width 489 height 77
click at [632, 295] on button "Sūtīt ziņu" at bounding box center [610, 299] width 81 height 16
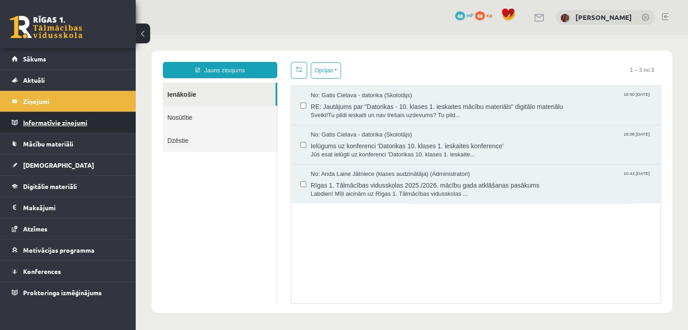
scroll to position [0, 0]
click at [89, 124] on legend "Informatīvie ziņojumi 0" at bounding box center [73, 122] width 101 height 21
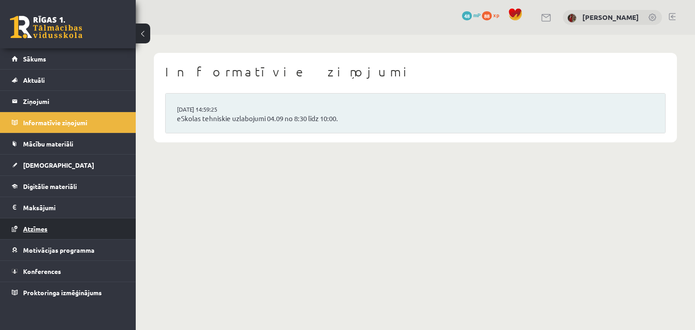
click at [52, 225] on link "Atzīmes" at bounding box center [68, 228] width 113 height 21
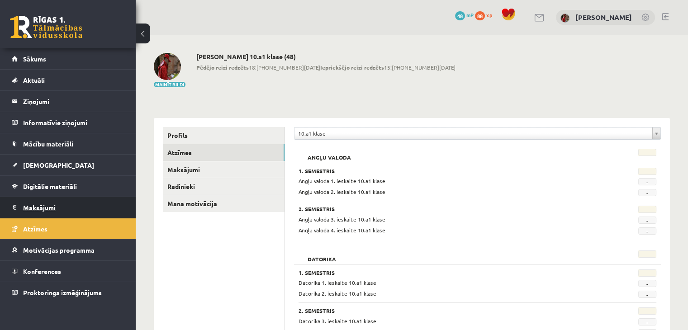
click at [48, 207] on legend "Maksājumi 0" at bounding box center [73, 207] width 101 height 21
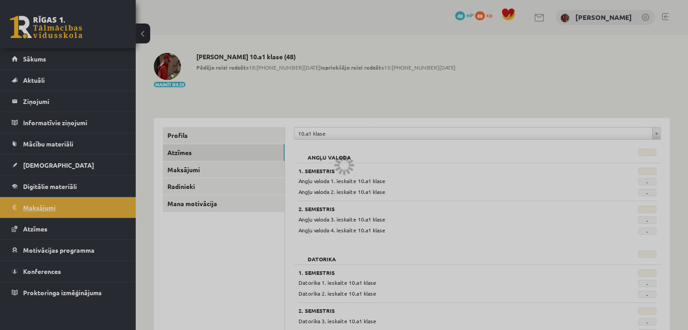
click at [48, 207] on div at bounding box center [344, 165] width 688 height 330
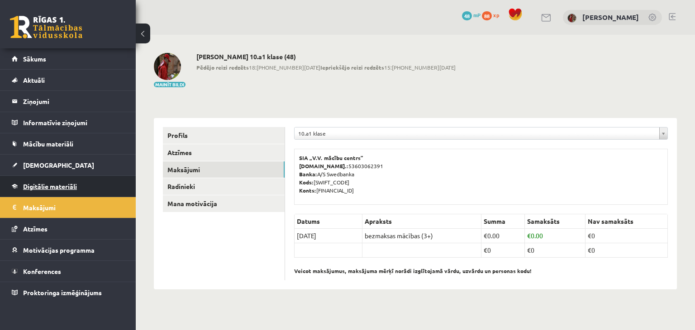
click at [51, 188] on span "Digitālie materiāli" at bounding box center [50, 186] width 54 height 8
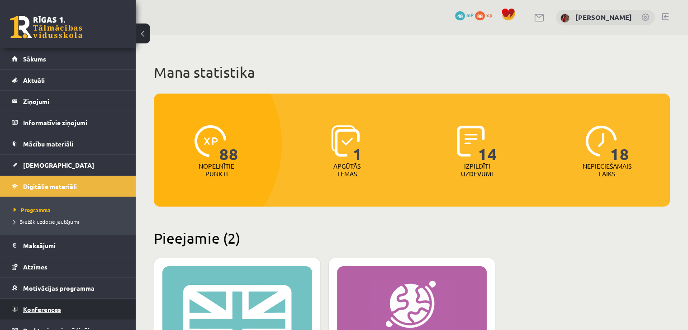
click at [42, 304] on link "Konferences" at bounding box center [68, 309] width 113 height 21
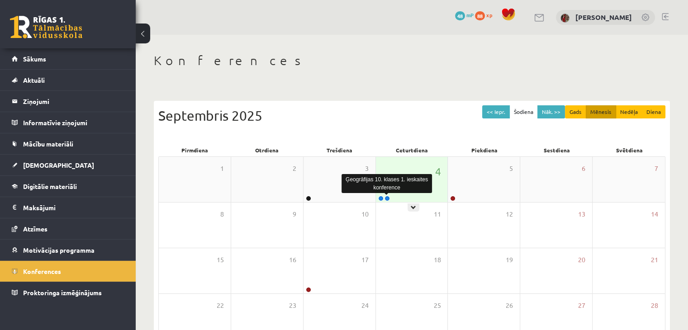
click at [388, 199] on link at bounding box center [387, 198] width 5 height 5
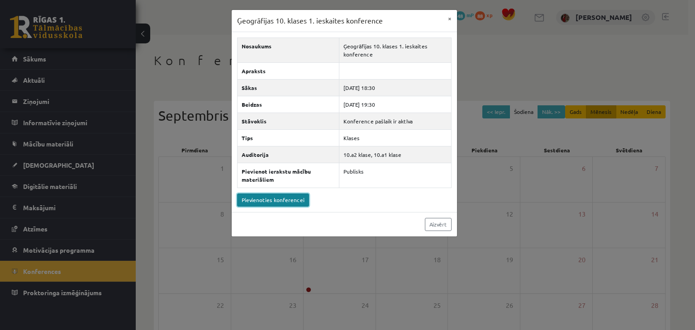
click at [293, 198] on link "Pievienoties konferencei" at bounding box center [273, 200] width 72 height 13
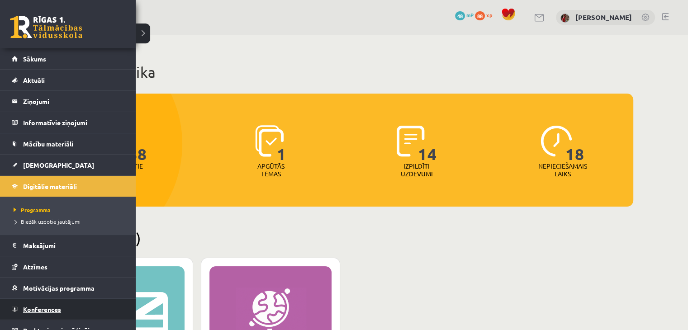
click at [60, 309] on span "Konferences" at bounding box center [42, 309] width 38 height 8
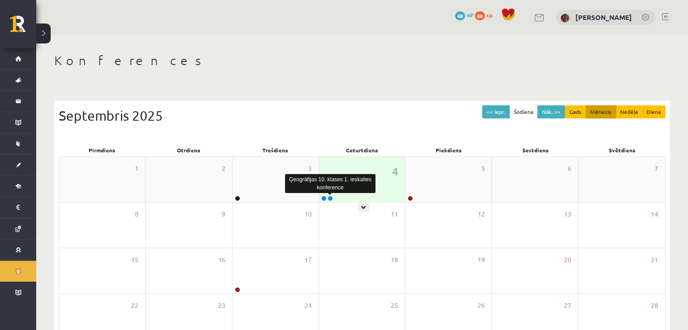
click at [331, 200] on link at bounding box center [330, 198] width 5 height 5
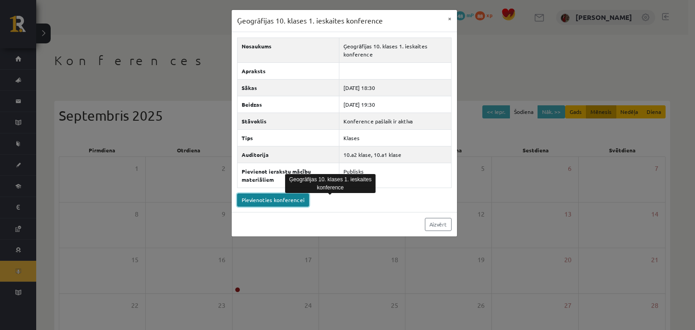
click at [292, 200] on link "Pievienoties konferencei" at bounding box center [273, 200] width 72 height 13
